Goal: Find specific page/section: Find specific page/section

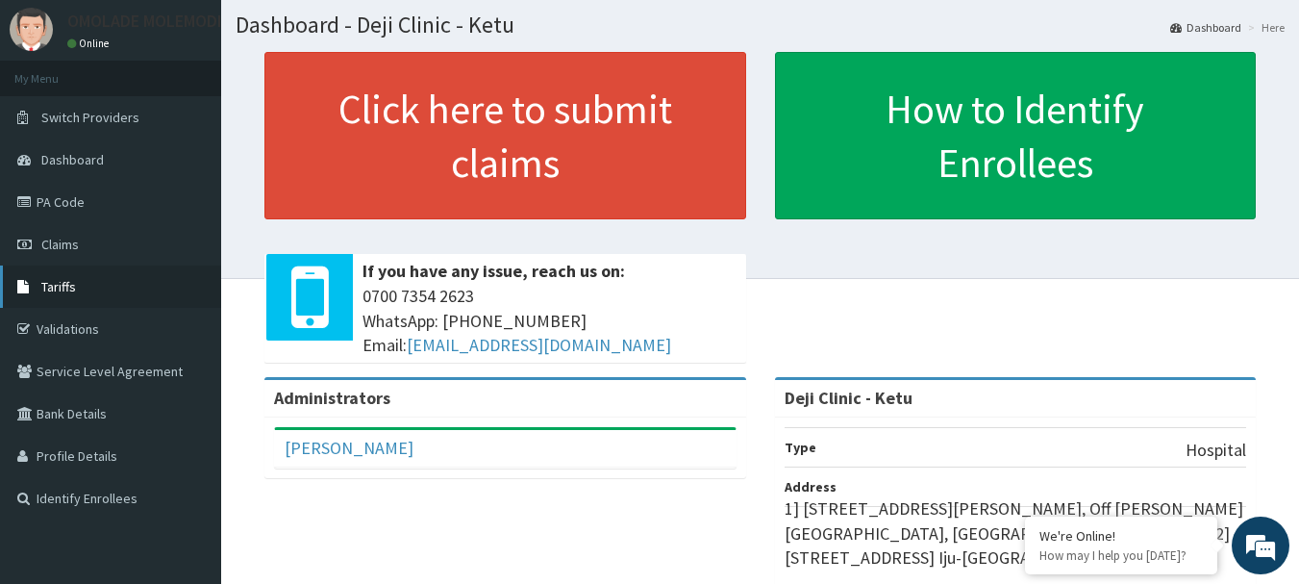
scroll to position [96, 0]
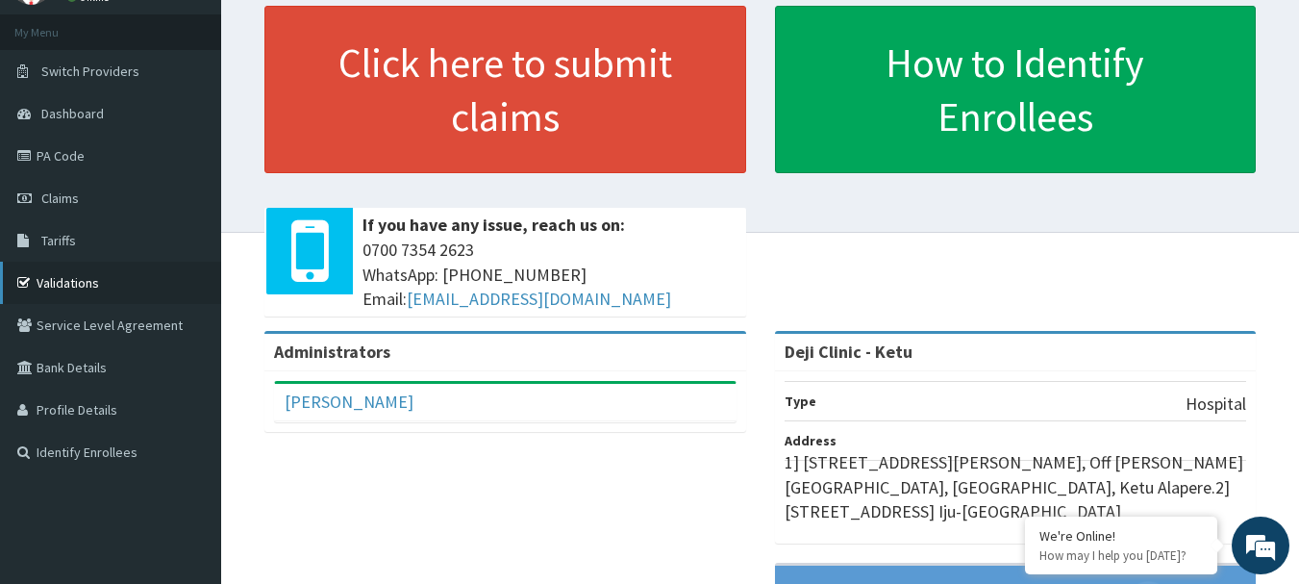
click at [73, 275] on link "Validations" at bounding box center [110, 283] width 221 height 42
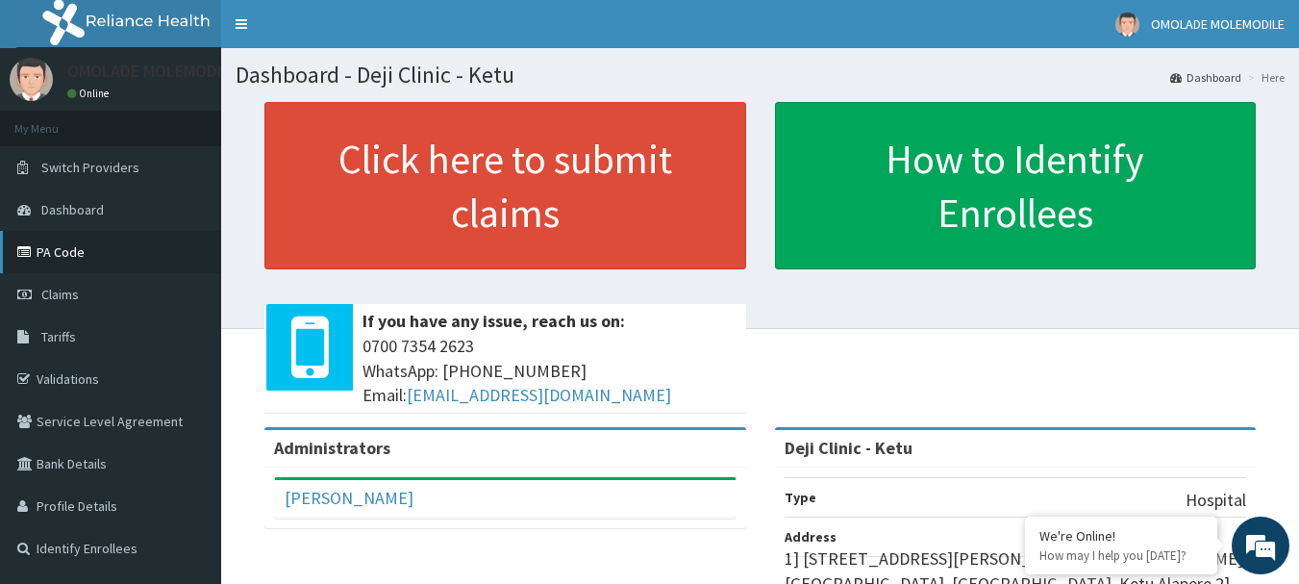
click at [93, 261] on link "PA Code" at bounding box center [110, 252] width 221 height 42
click at [56, 254] on link "PA Code" at bounding box center [110, 252] width 221 height 42
